Goal: Information Seeking & Learning: Find specific fact

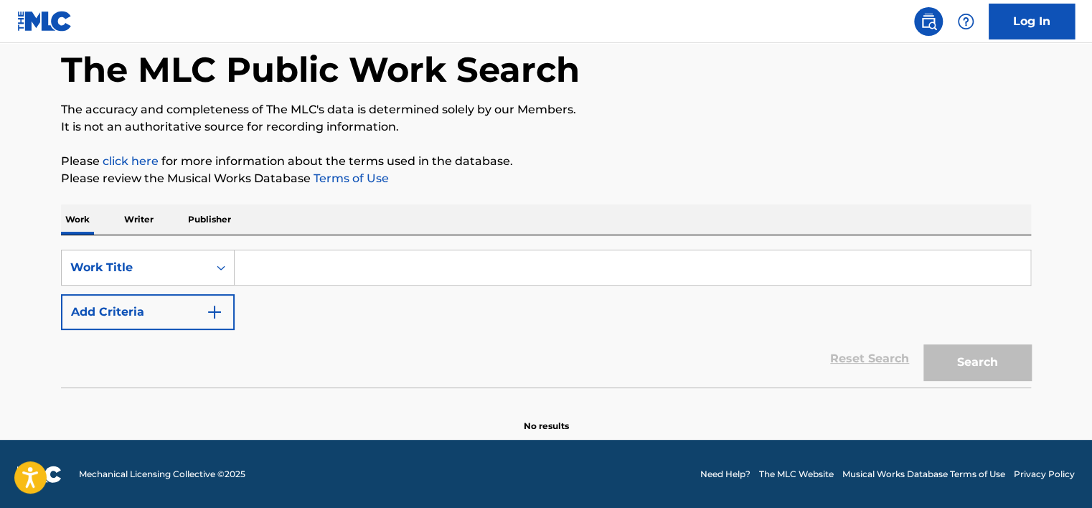
click at [133, 237] on div "SearchWithCriteriaf695da3b-96e7-41d2-9fd7-f314b2f1748f Work Title Add Criteria …" at bounding box center [546, 311] width 970 height 152
click at [141, 227] on p "Writer" at bounding box center [139, 220] width 38 height 30
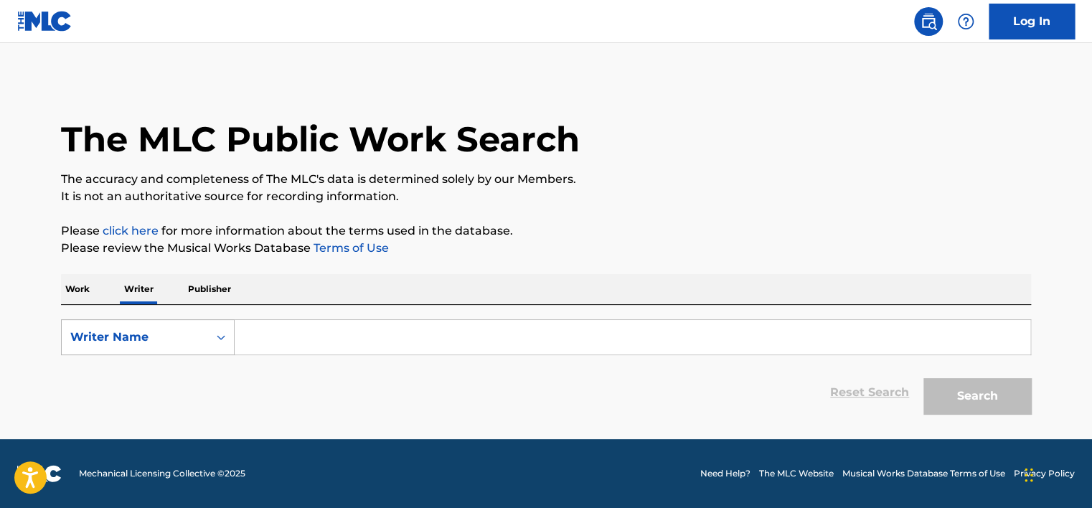
click at [148, 334] on div "Writer Name" at bounding box center [134, 337] width 129 height 17
click at [177, 382] on div "Writer IPI" at bounding box center [148, 373] width 172 height 36
click at [309, 328] on input "Search Form" at bounding box center [633, 337] width 796 height 34
type input "01149553539"
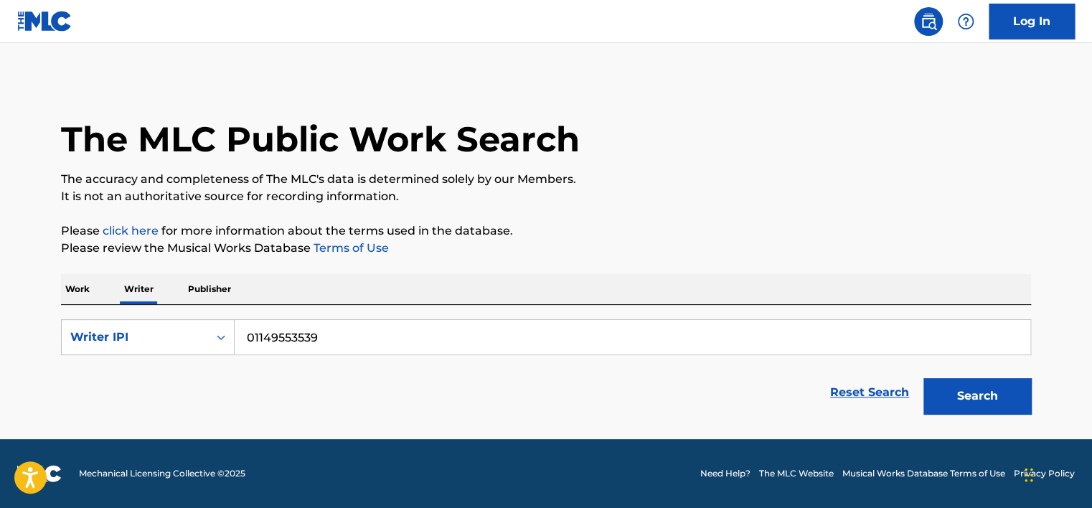
click at [952, 400] on button "Search" at bounding box center [978, 396] width 108 height 36
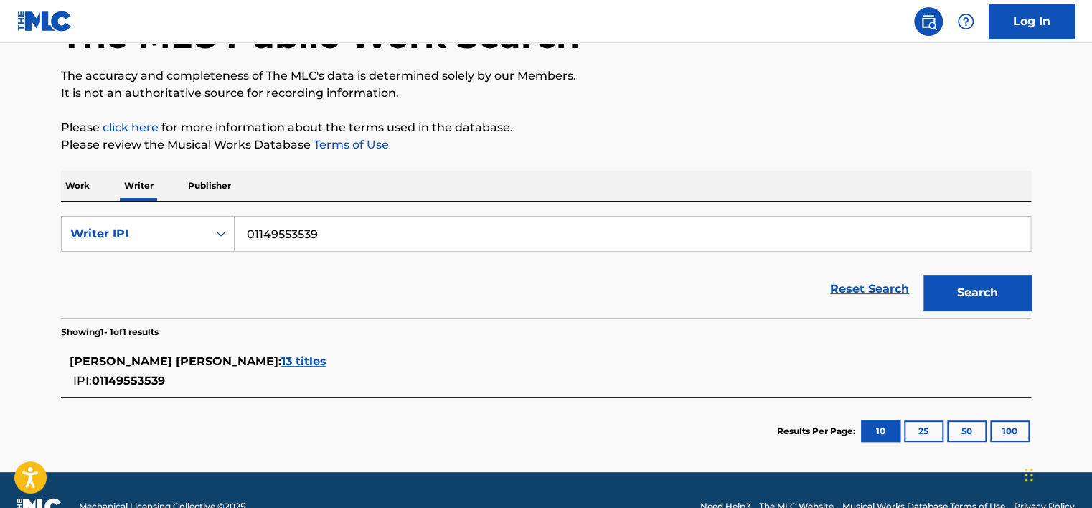
scroll to position [97, 0]
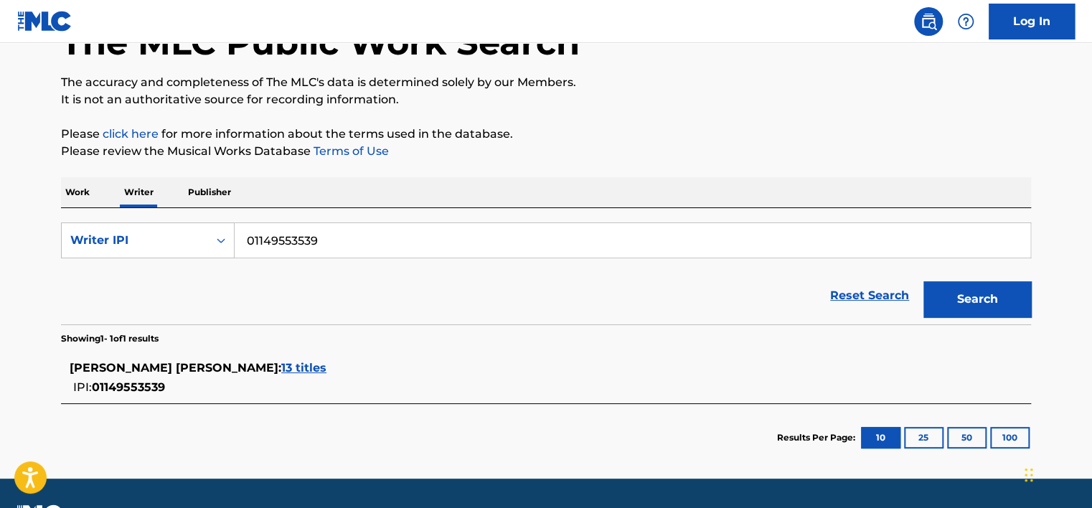
click at [327, 373] on span "13 titles" at bounding box center [303, 368] width 45 height 14
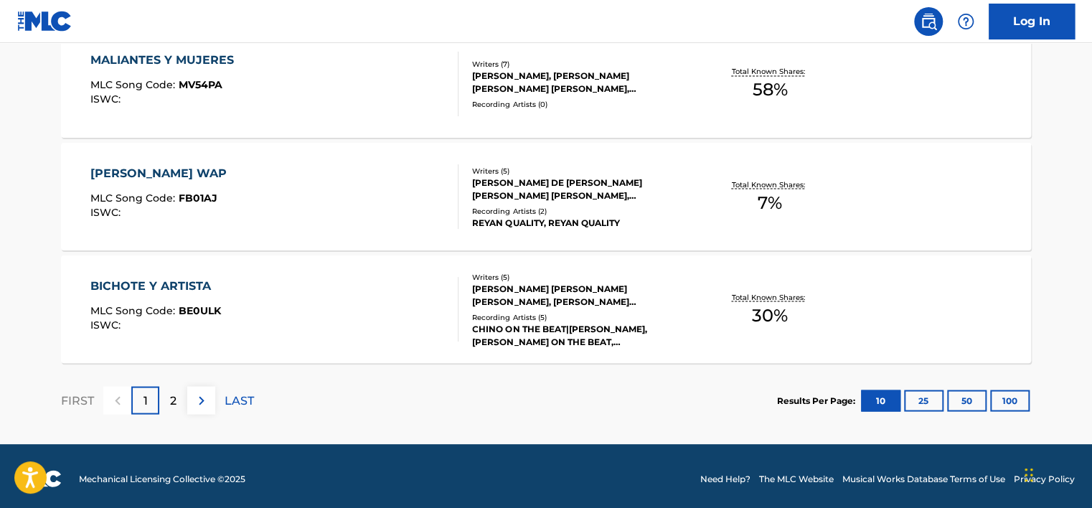
click at [169, 396] on div "2" at bounding box center [173, 400] width 28 height 28
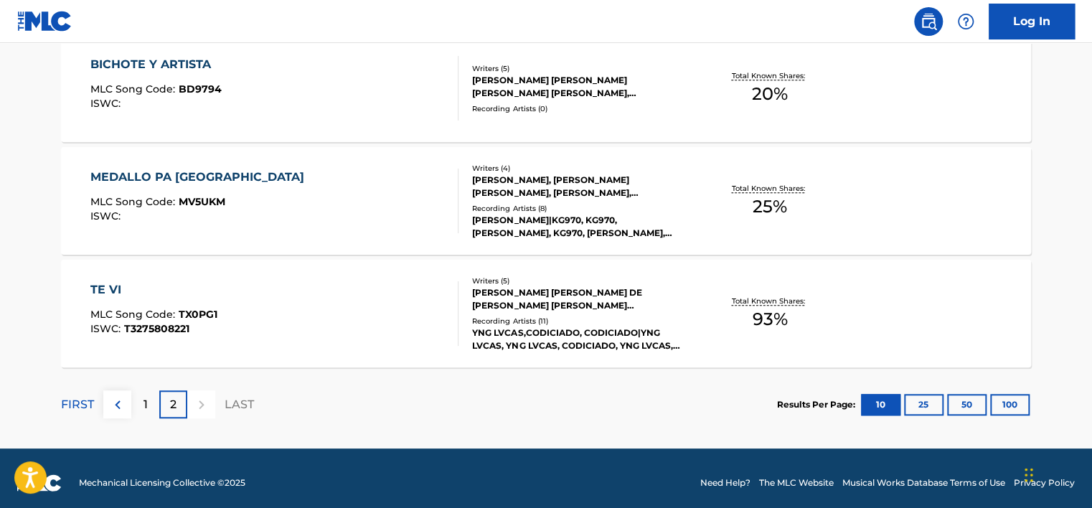
scroll to position [451, 0]
click at [204, 399] on div at bounding box center [201, 404] width 28 height 28
click at [230, 412] on div "LAST" at bounding box center [239, 404] width 29 height 28
click at [152, 406] on div "1" at bounding box center [145, 404] width 28 height 28
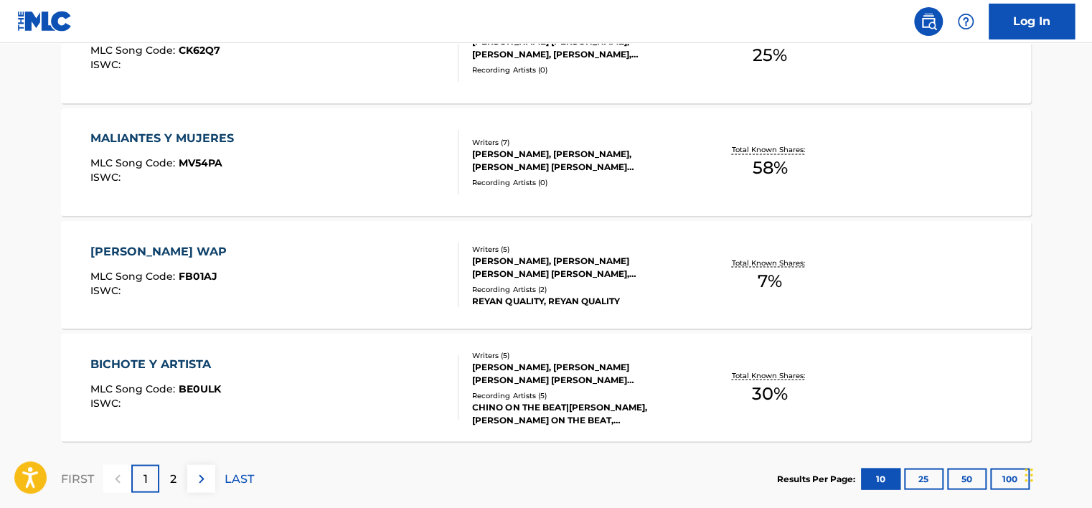
scroll to position [1249, 0]
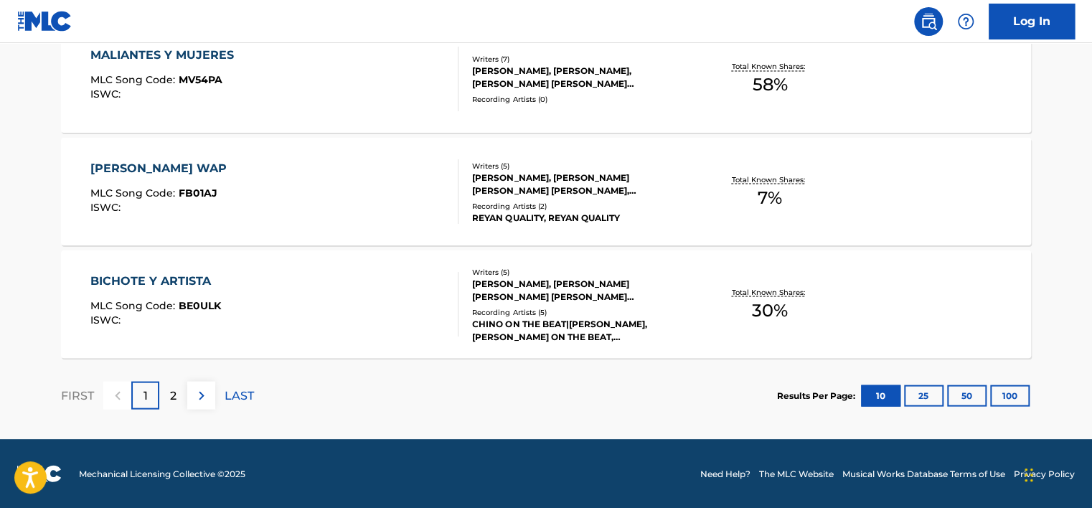
click at [206, 387] on img at bounding box center [201, 395] width 17 height 17
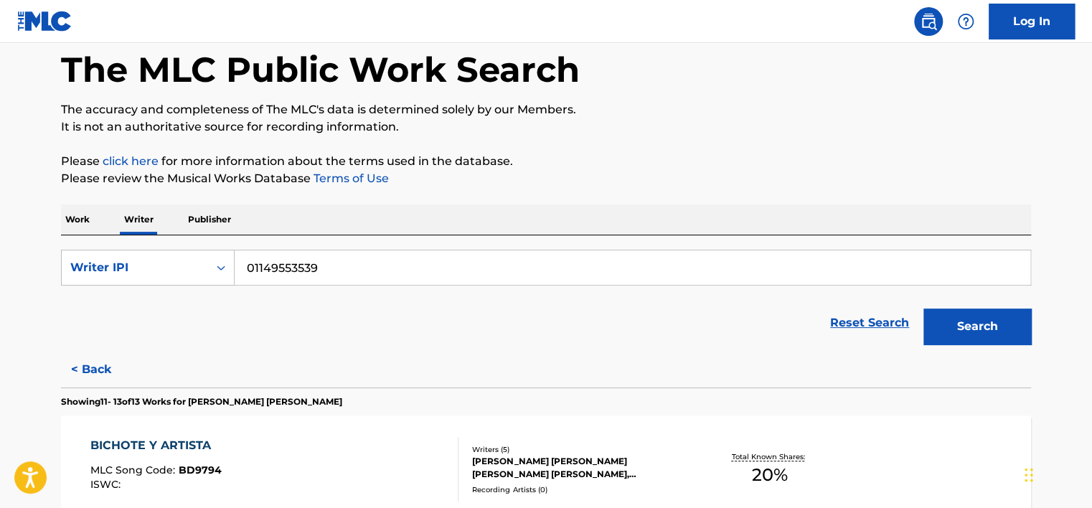
scroll to position [459, 0]
